Goal: Task Accomplishment & Management: Use online tool/utility

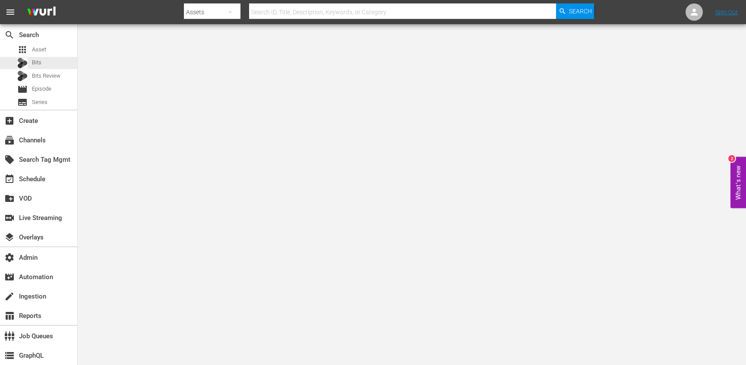
click at [46, 56] on div "apps Asset Bits Bits Review movie Episode subtitles Series" at bounding box center [38, 76] width 77 height 65
click at [46, 49] on div "apps Asset" at bounding box center [38, 50] width 77 height 12
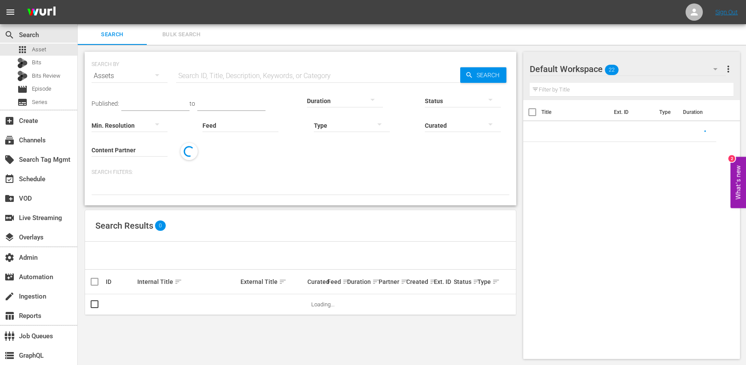
click at [238, 77] on input "text" at bounding box center [318, 76] width 284 height 21
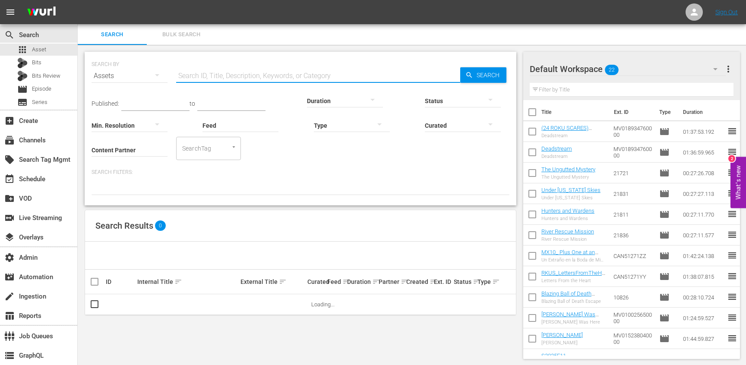
paste input "37569821"
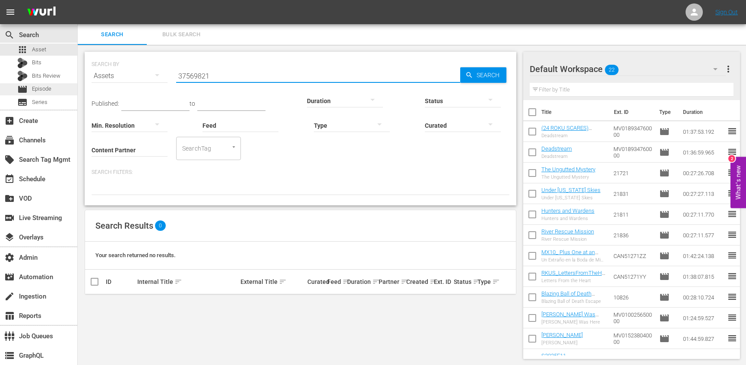
scroll to position [1, 0]
type input "37569821"
click at [33, 93] on span "Episode" at bounding box center [41, 89] width 19 height 9
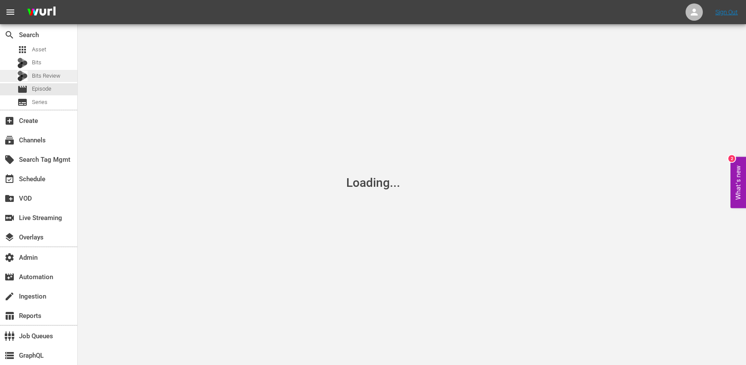
scroll to position [1, 0]
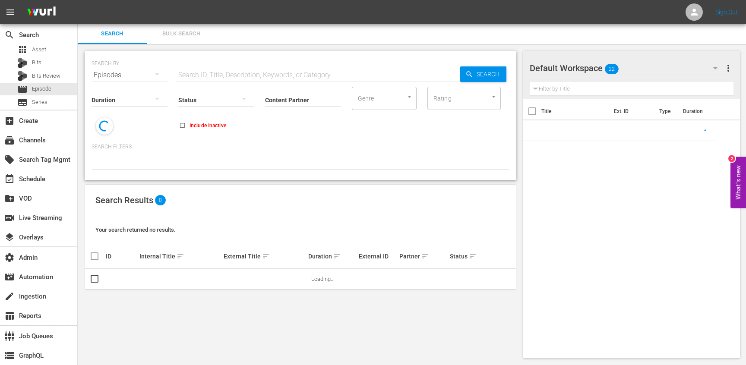
click at [199, 69] on input "text" at bounding box center [318, 75] width 284 height 21
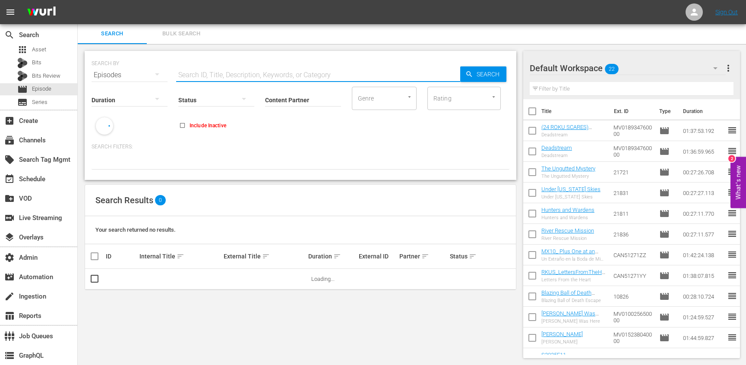
paste input "37569821"
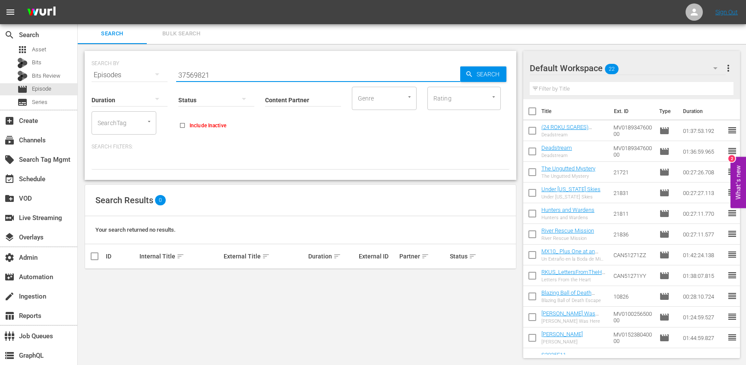
paste input "41552292"
paste input "50211102"
paste input "text"
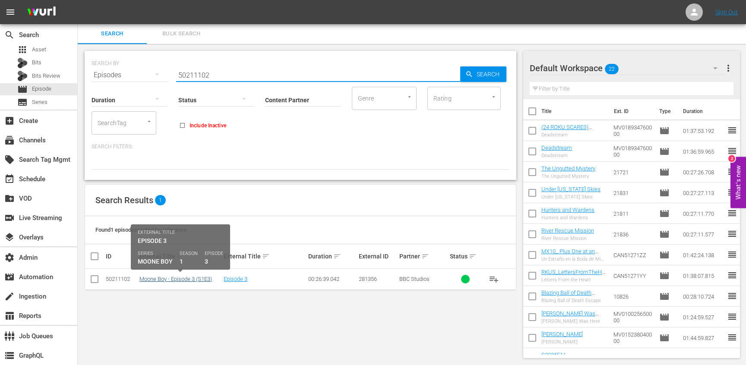
type input "50211102"
click at [190, 281] on link "Moone Boy - Episode 3 (S1E3)" at bounding box center [175, 279] width 73 height 6
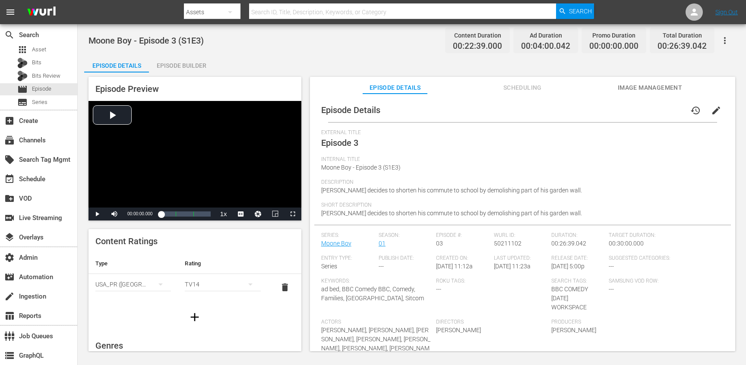
click at [515, 92] on span "Scheduling" at bounding box center [522, 87] width 65 height 11
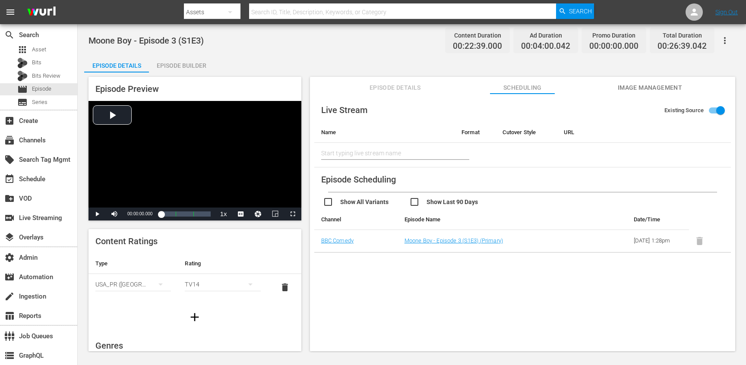
click at [606, 86] on div "Episode Details Scheduling Image Management" at bounding box center [523, 85] width 382 height 17
click at [386, 88] on span "Episode Details" at bounding box center [395, 87] width 65 height 11
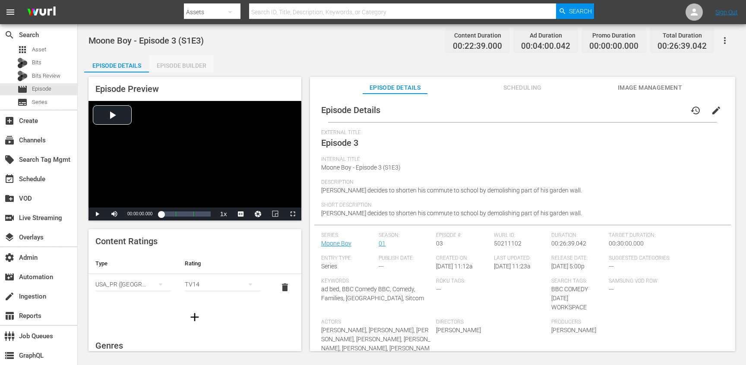
click at [184, 66] on div "Episode Builder" at bounding box center [181, 65] width 65 height 21
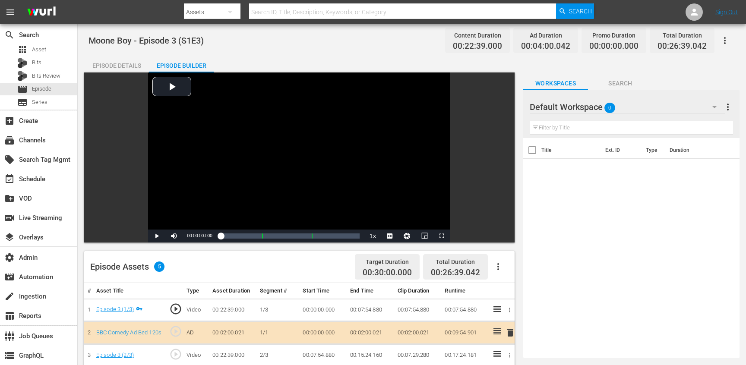
click at [120, 66] on div "Episode Details" at bounding box center [116, 65] width 65 height 21
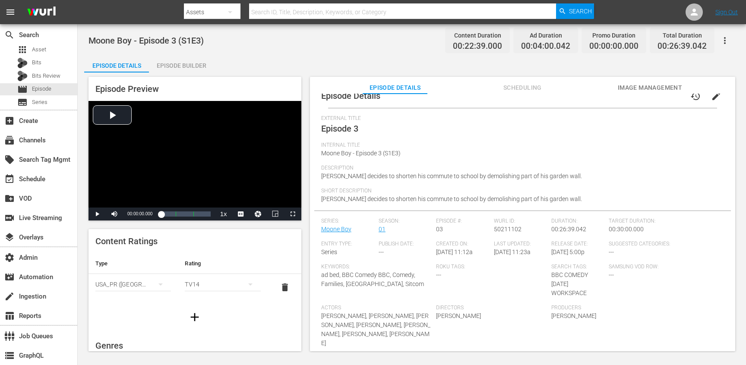
scroll to position [21, 0]
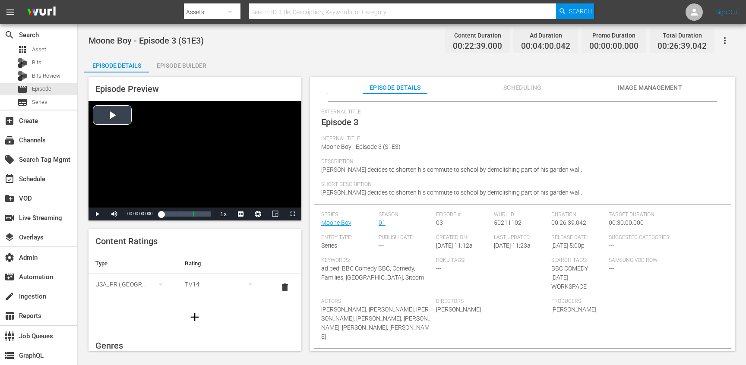
click at [236, 183] on div "Video Player" at bounding box center [195, 154] width 213 height 107
click at [208, 216] on div "Loaded : 3.08% 00:25:28.908 Episode 3 (3/3) 00:00:03.649" at bounding box center [185, 214] width 49 height 9
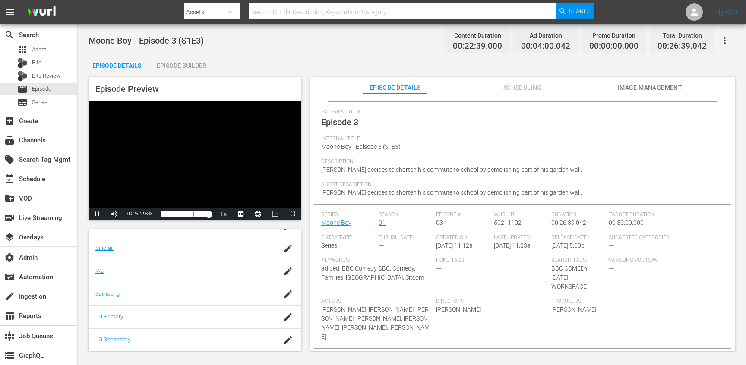
scroll to position [0, 0]
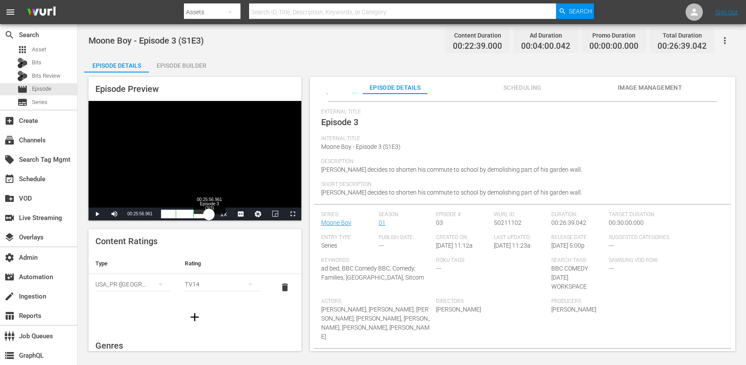
click at [209, 215] on div "00:21:56.724" at bounding box center [185, 214] width 48 height 9
click at [208, 215] on div "00:21:59.171" at bounding box center [185, 214] width 48 height 9
click at [208, 214] on div "00:21:20.938" at bounding box center [184, 214] width 47 height 9
click at [223, 170] on div "Video Player" at bounding box center [195, 154] width 213 height 107
click at [428, 239] on span "Publish Date:" at bounding box center [405, 237] width 53 height 7
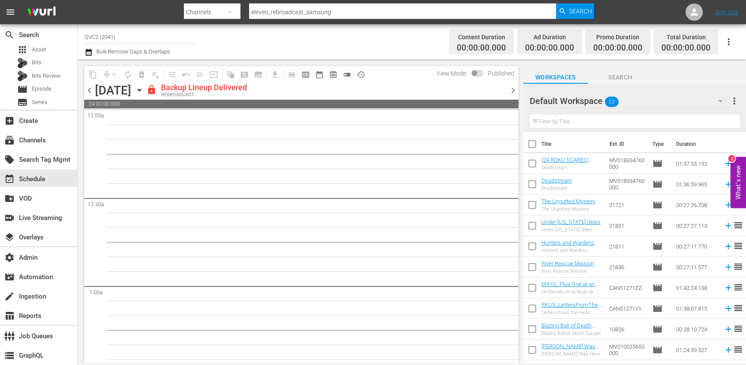
click at [101, 37] on input "QVC2 (2041)" at bounding box center [140, 36] width 111 height 21
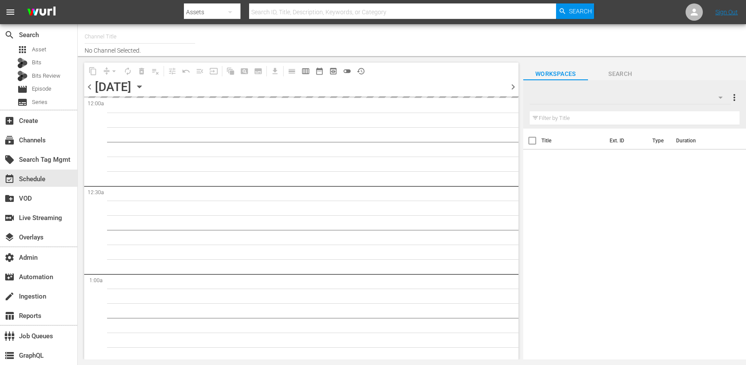
type input "Antiques Roadshow UK (905)"
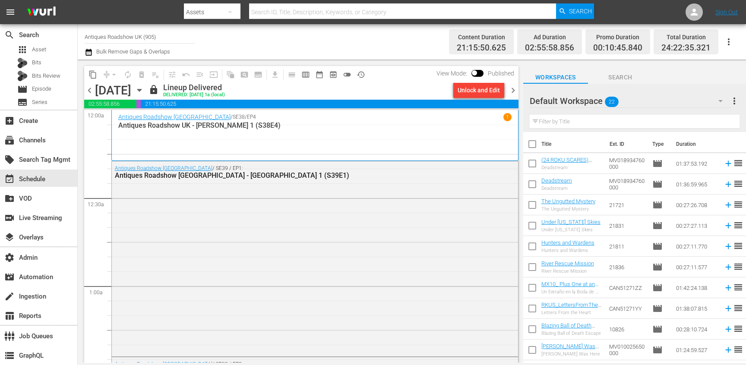
click at [144, 91] on icon "button" at bounding box center [139, 89] width 9 height 9
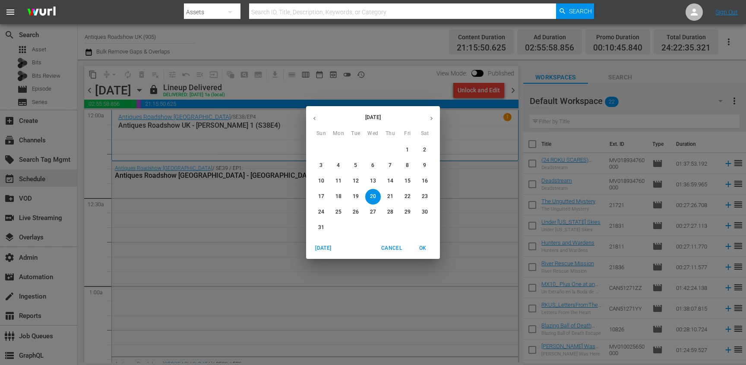
click at [409, 181] on p "15" at bounding box center [408, 180] width 6 height 7
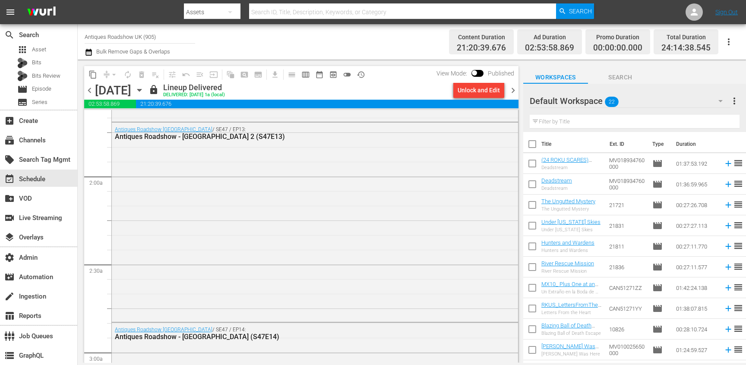
scroll to position [283, 0]
click at [383, 215] on div "Antiques Roadshow UK / SE47 / EP13: Antiques Roadshow - Beaumaris Castle 2 (S47…" at bounding box center [315, 224] width 406 height 198
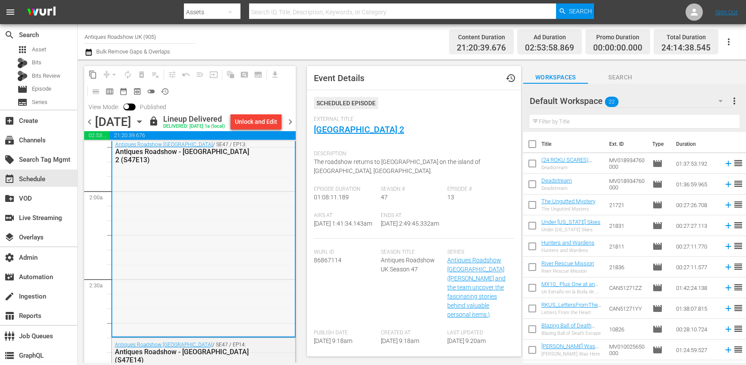
scroll to position [303, 0]
click at [361, 130] on link "[GEOGRAPHIC_DATA] 2" at bounding box center [359, 129] width 90 height 10
click at [295, 121] on span "chevron_right" at bounding box center [290, 122] width 11 height 11
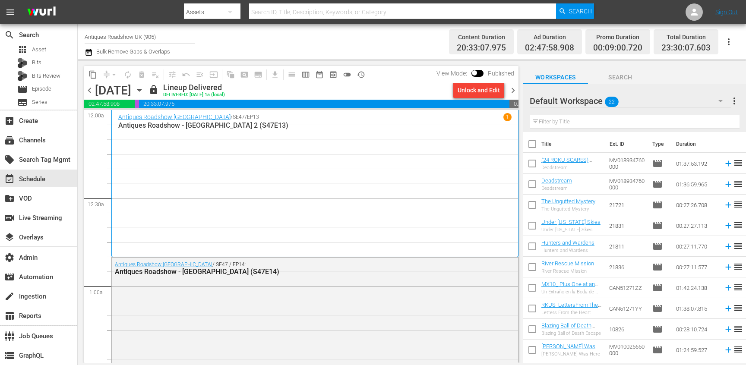
click at [183, 179] on div "Antiques Roadshow UK / SE47 / EP13 1 Antiques Roadshow - Beaumaris Castle 2 (S4…" at bounding box center [314, 183] width 393 height 141
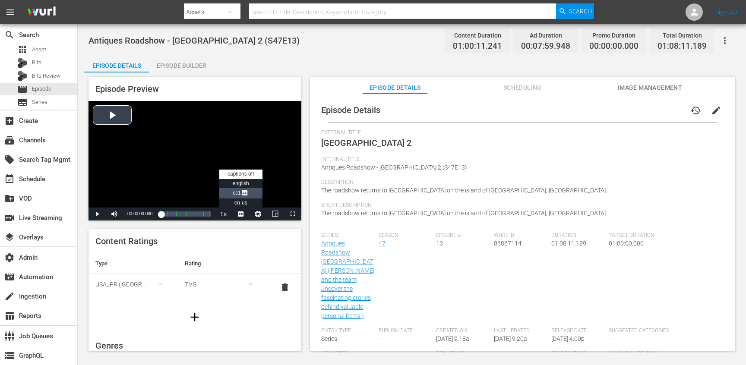
click at [233, 189] on li "CC1 Captions" at bounding box center [240, 193] width 43 height 10
click at [212, 165] on div "Video Player" at bounding box center [195, 154] width 213 height 107
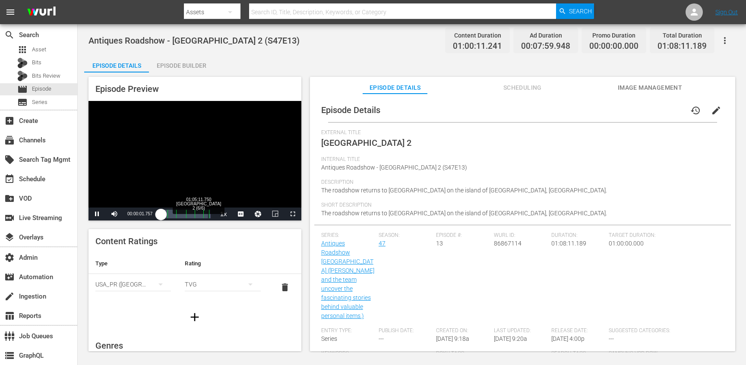
click at [208, 215] on div "01:05:11.750 [GEOGRAPHIC_DATA] 2 (6/6)" at bounding box center [208, 214] width 0 height 9
click at [293, 214] on span "Video Player" at bounding box center [293, 214] width 0 height 0
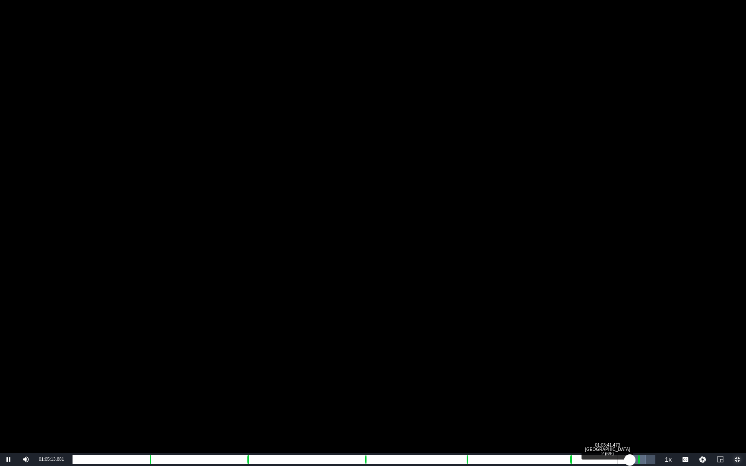
click at [617, 365] on div "01:03:41.473 [GEOGRAPHIC_DATA] 2 (6/6)" at bounding box center [617, 459] width 0 height 9
click at [615, 365] on div "00:57:31.100" at bounding box center [344, 459] width 543 height 9
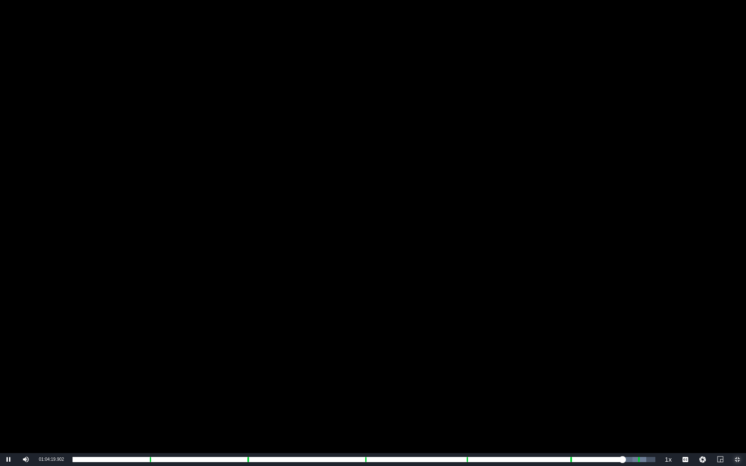
click at [729, 365] on button "Exit Fullscreen" at bounding box center [737, 459] width 17 height 13
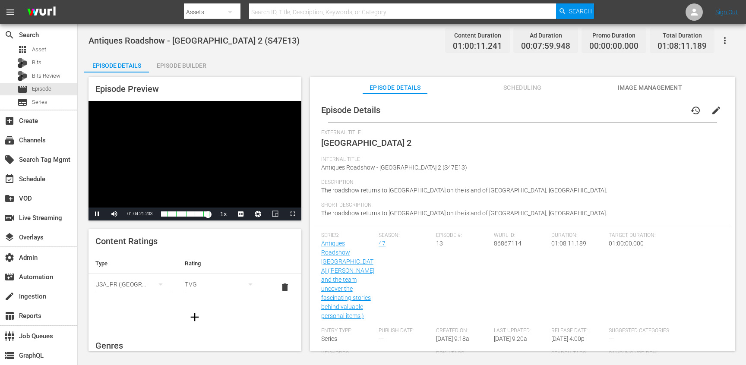
click at [253, 162] on div "Video Player" at bounding box center [195, 154] width 213 height 107
click at [362, 65] on div "Episode Details Episode Builder Episode Preview Video Player is loading. Play V…" at bounding box center [411, 206] width 655 height 303
